Goal: Information Seeking & Learning: Learn about a topic

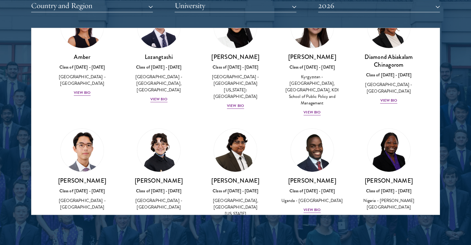
scroll to position [82, 0]
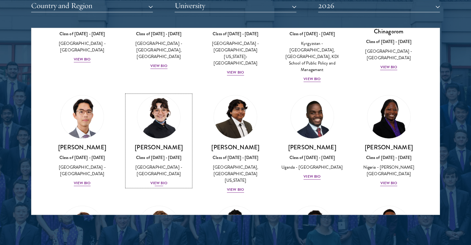
click at [159, 180] on div "View Bio" at bounding box center [158, 183] width 17 height 6
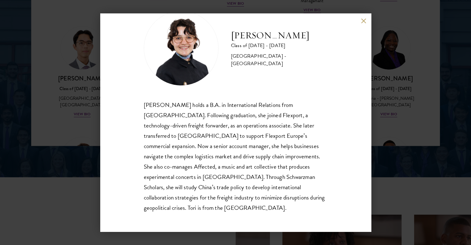
scroll to position [868, 0]
click at [79, 145] on div "[PERSON_NAME] Class of [DATE] - [DATE] [GEOGRAPHIC_DATA] - [GEOGRAPHIC_DATA] [P…" at bounding box center [235, 122] width 471 height 245
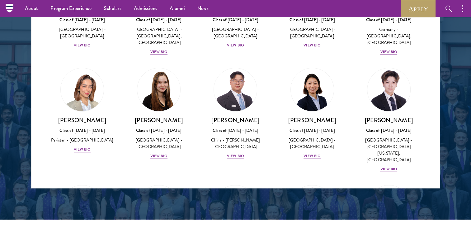
scroll to position [1502, 0]
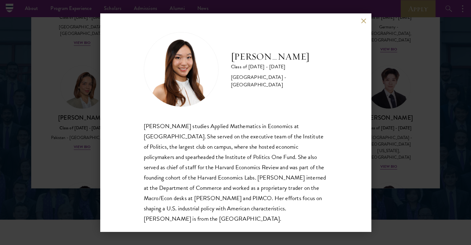
scroll to position [1, 0]
click at [82, 136] on div "[PERSON_NAME] Class of [DATE] - [DATE] [GEOGRAPHIC_DATA] - [GEOGRAPHIC_DATA] [P…" at bounding box center [235, 122] width 471 height 245
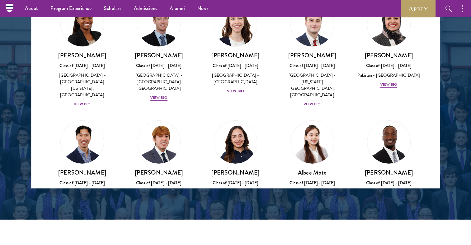
scroll to position [2033, 0]
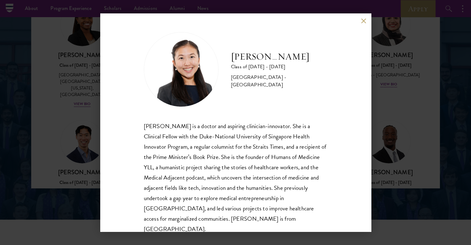
scroll to position [11, 0]
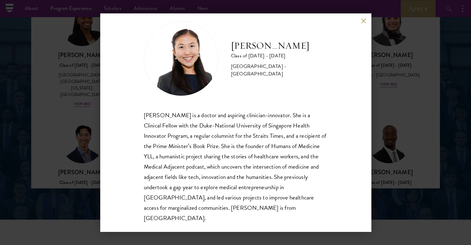
click at [362, 20] on button at bounding box center [363, 20] width 5 height 5
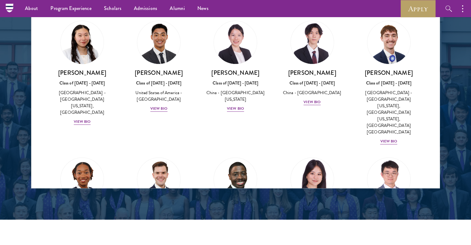
scroll to position [2939, 0]
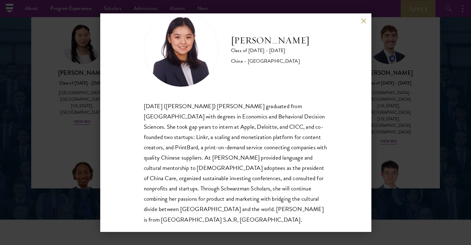
scroll to position [21, 0]
